Goal: Transaction & Acquisition: Purchase product/service

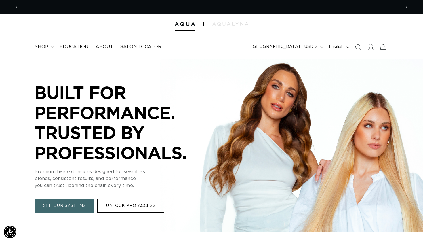
scroll to position [0, 765]
click at [371, 50] on div "Close dialog UNLOCK 10% OFF YOUR FIRST ORDER! Join our Pro List to be the first…" at bounding box center [211, 121] width 423 height 242
click at [372, 48] on icon at bounding box center [371, 47] width 6 height 6
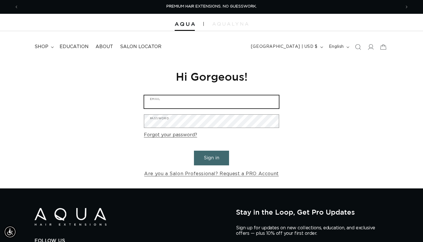
type input "themeganalbert@gmail.com"
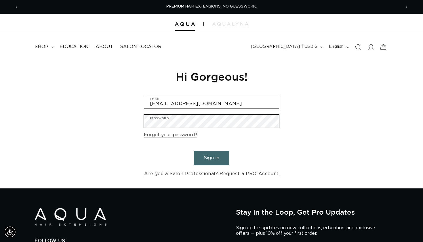
click at [212, 157] on button "Sign in" at bounding box center [211, 158] width 35 height 15
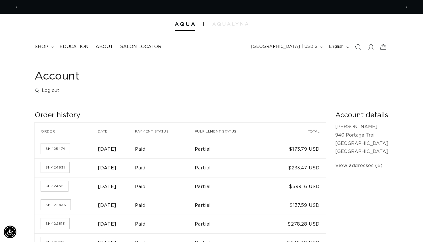
scroll to position [0, 382]
click at [46, 47] on span "shop" at bounding box center [42, 47] width 14 height 6
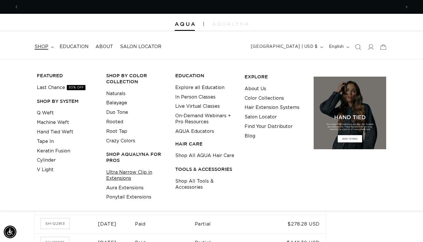
scroll to position [0, 0]
click at [139, 151] on h3 "Shop AquaLyna for Pros" at bounding box center [136, 157] width 60 height 12
click at [118, 171] on link "Ultra Narrow Clip in Extensions" at bounding box center [136, 176] width 60 height 16
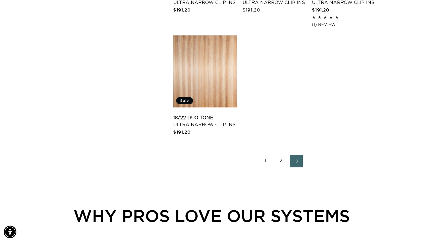
click at [296, 163] on icon "Next page" at bounding box center [297, 161] width 2 height 4
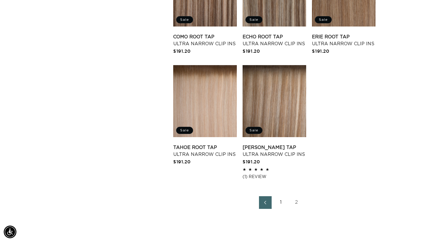
scroll to position [675, 0]
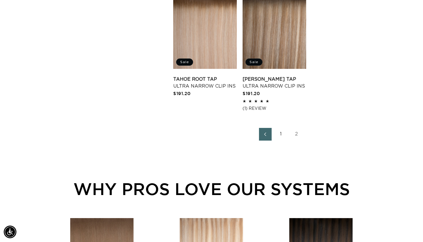
click at [281, 139] on link "1" at bounding box center [281, 134] width 13 height 13
